Goal: Find contact information: Find contact information

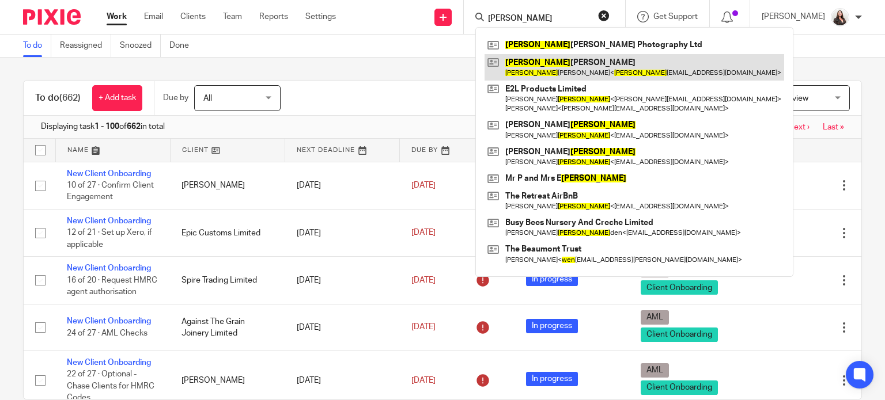
type input "[PERSON_NAME]"
click at [565, 71] on link at bounding box center [635, 67] width 300 height 27
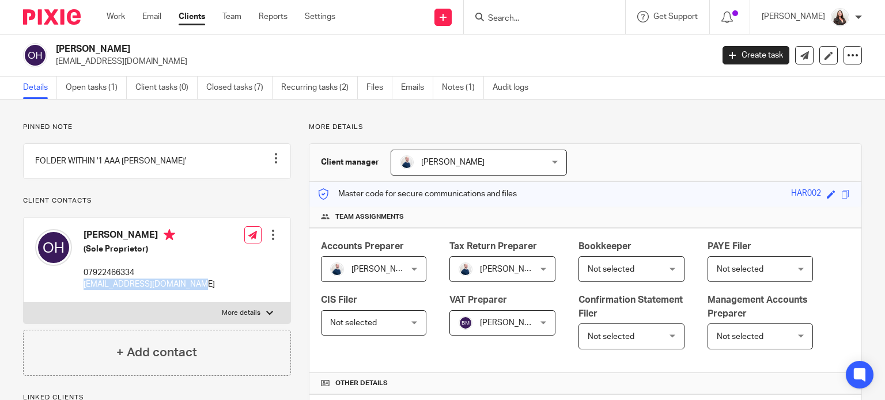
drag, startPoint x: 84, startPoint y: 297, endPoint x: 201, endPoint y: 304, distance: 117.7
click at [201, 302] on div "[PERSON_NAME] (Sole Proprietor) 07922466334 [EMAIL_ADDRESS][DOMAIN_NAME] Edit c…" at bounding box center [157, 260] width 267 height 85
copy p "owenjosephharvey@gmail.com"
